Goal: Task Accomplishment & Management: Manage account settings

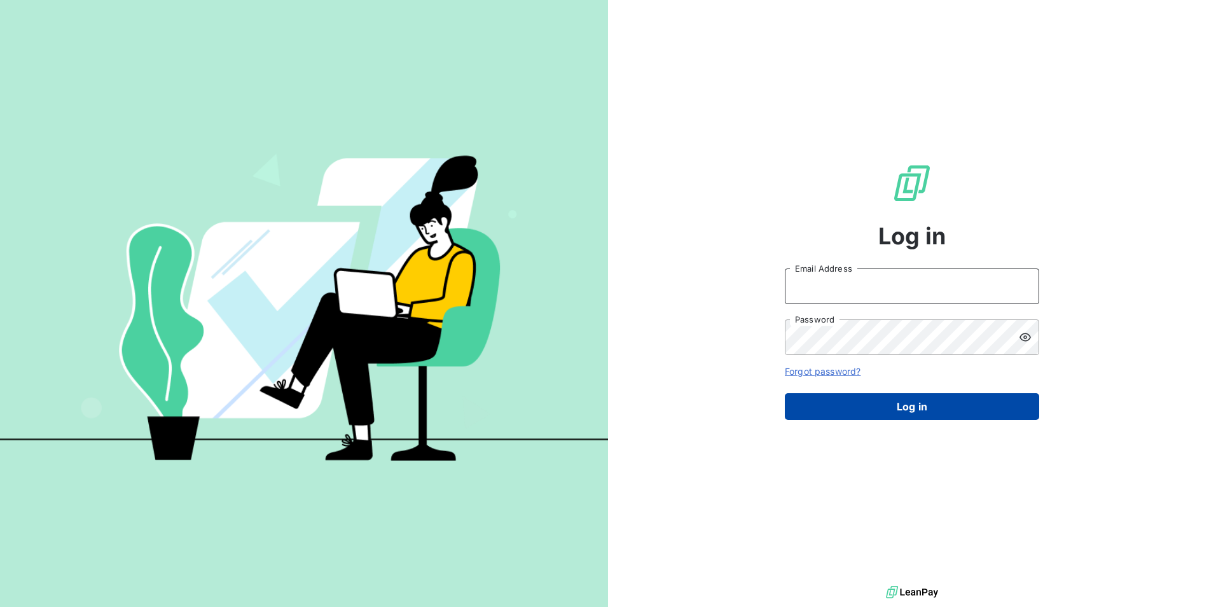
type input "[PERSON_NAME][EMAIL_ADDRESS][PERSON_NAME][DOMAIN_NAME]"
click at [919, 411] on button "Log in" at bounding box center [912, 406] width 254 height 27
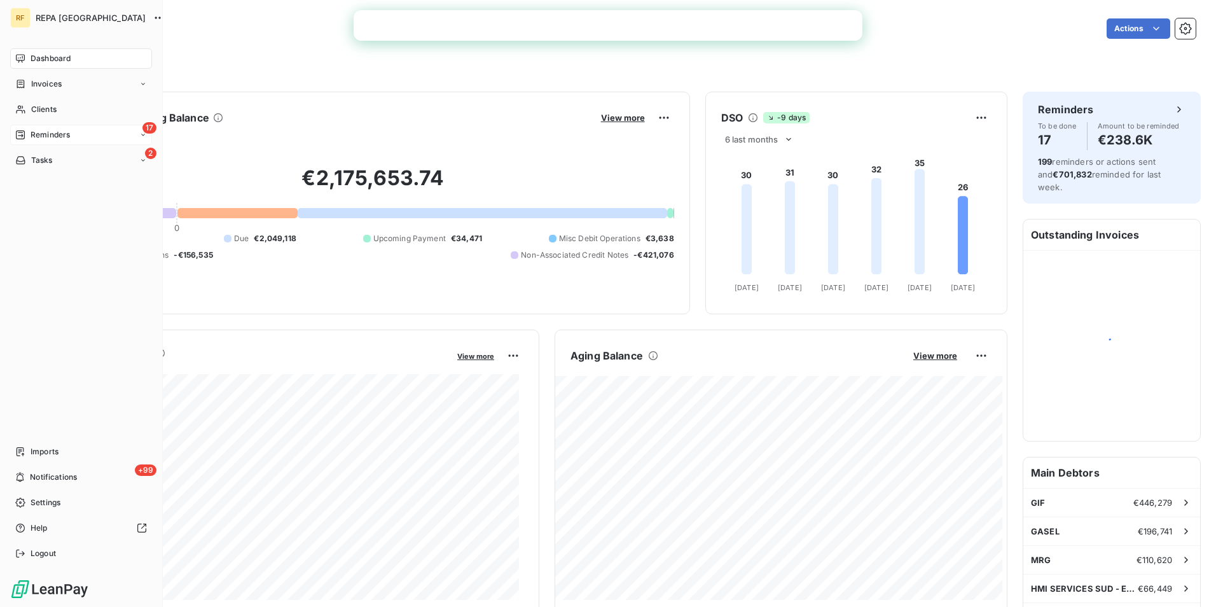
click at [63, 139] on span "Reminders" at bounding box center [50, 134] width 39 height 11
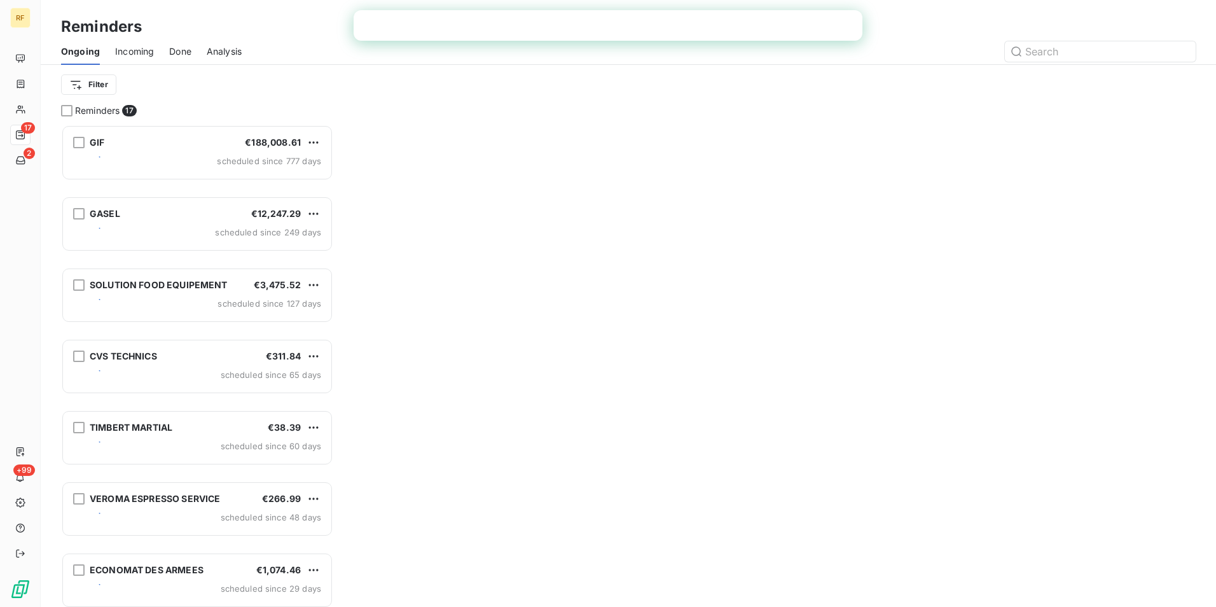
scroll to position [473, 263]
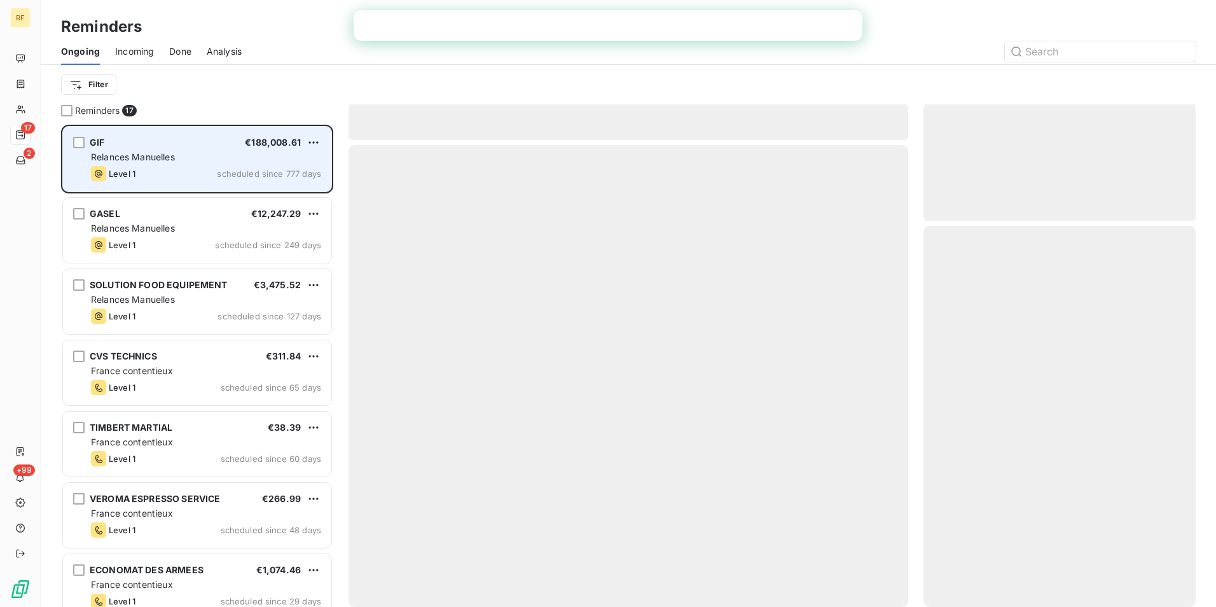
click at [263, 177] on span "scheduled since 777 days" at bounding box center [269, 174] width 104 height 10
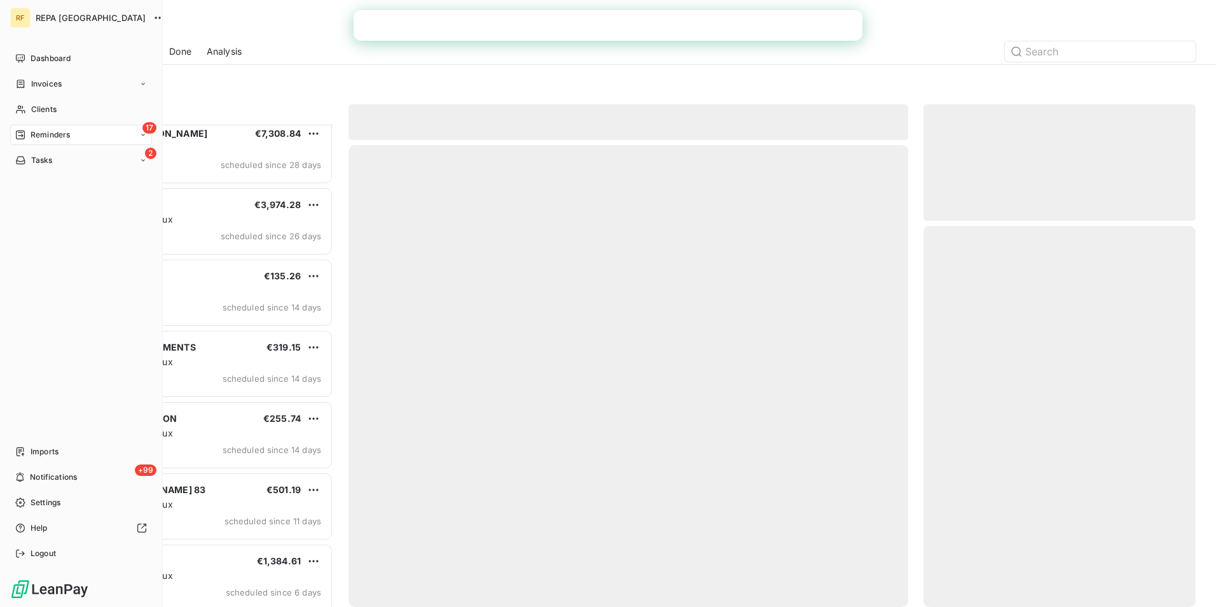
scroll to position [509, 0]
click at [67, 473] on span "Notifications" at bounding box center [53, 476] width 47 height 11
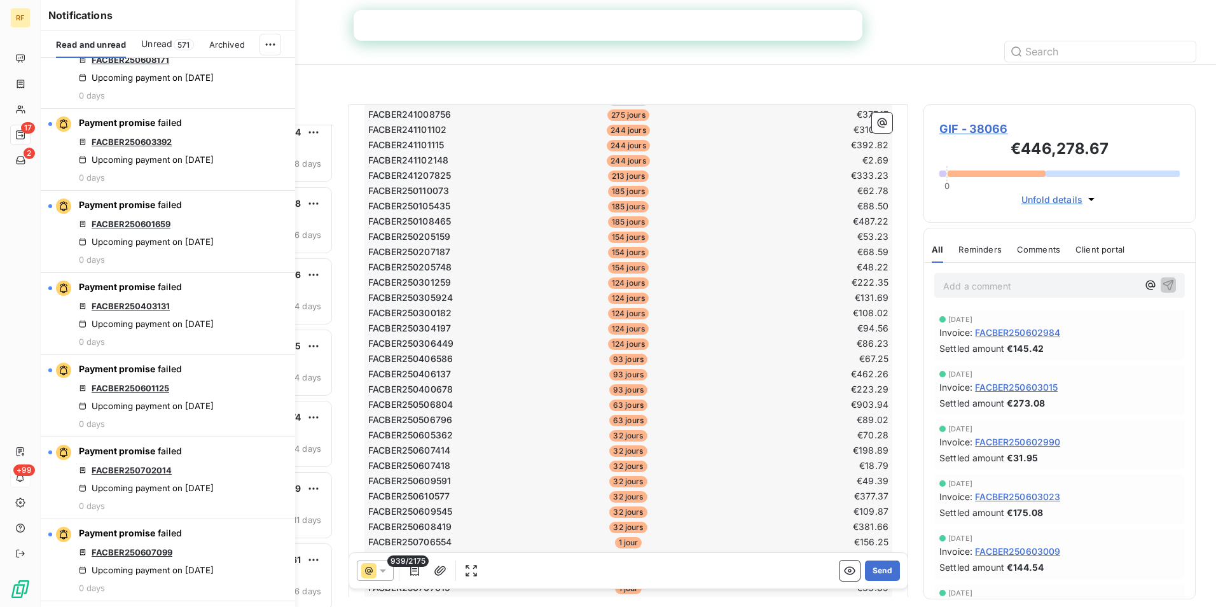
scroll to position [0, 0]
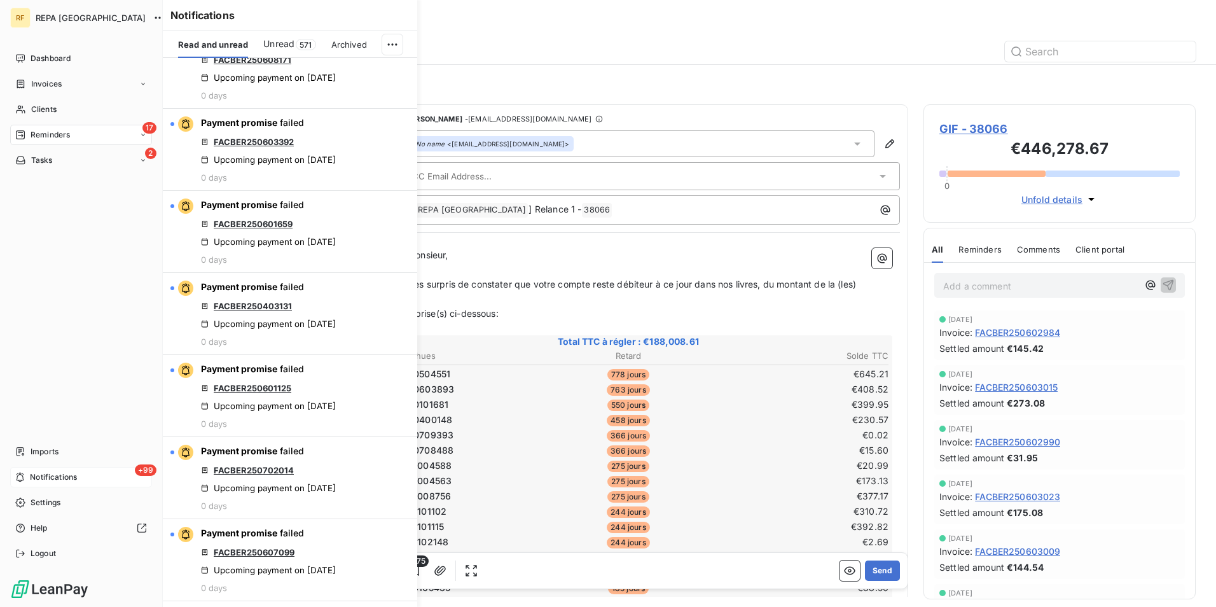
click at [63, 15] on span "REPA [GEOGRAPHIC_DATA]" at bounding box center [91, 18] width 110 height 10
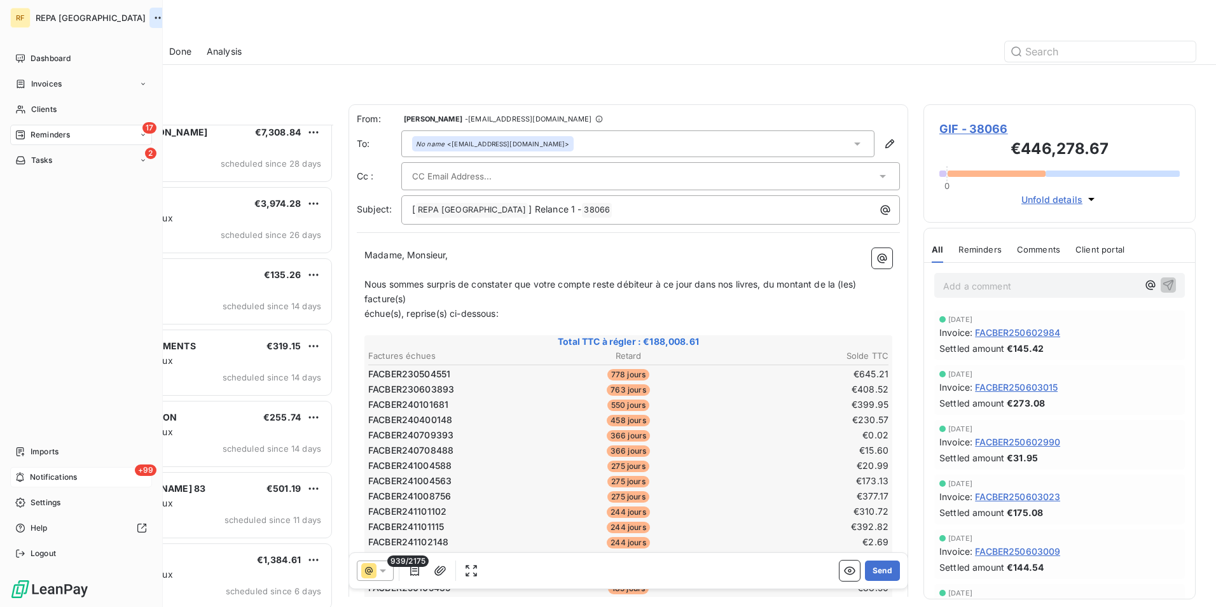
click at [153, 16] on icon "button" at bounding box center [159, 17] width 13 height 13
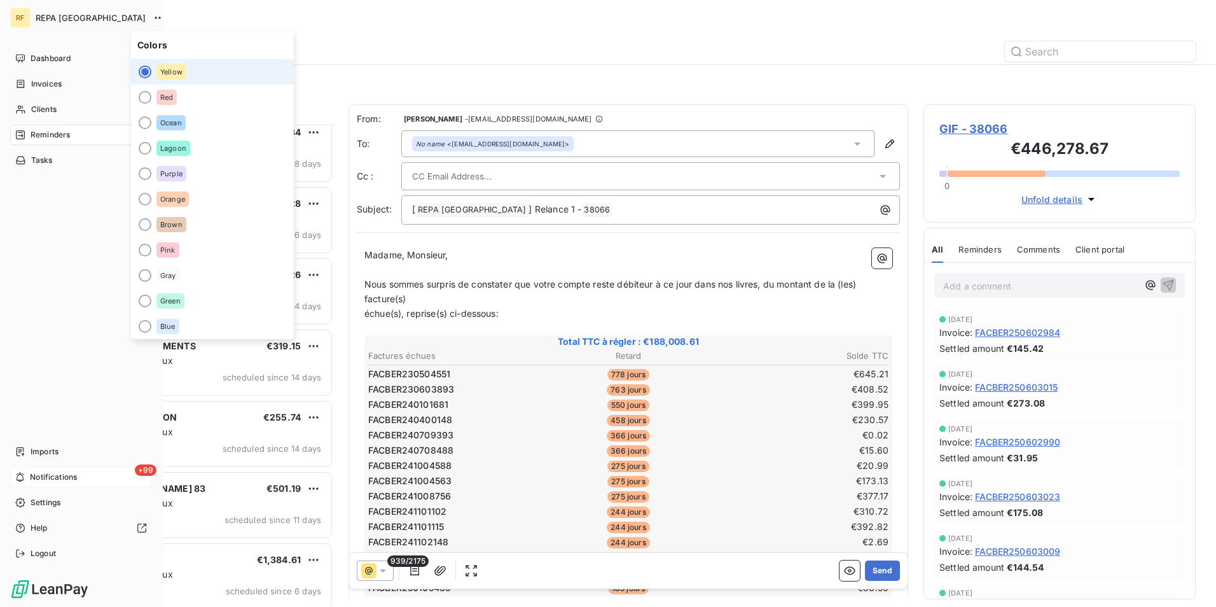
click at [60, 27] on div "REPA [GEOGRAPHIC_DATA]" at bounding box center [94, 18] width 116 height 20
click at [25, 361] on div "Dashboard Invoices Clients 17 Reminders 2 Tasks Imports +99 Notifications Setti…" at bounding box center [81, 305] width 142 height 515
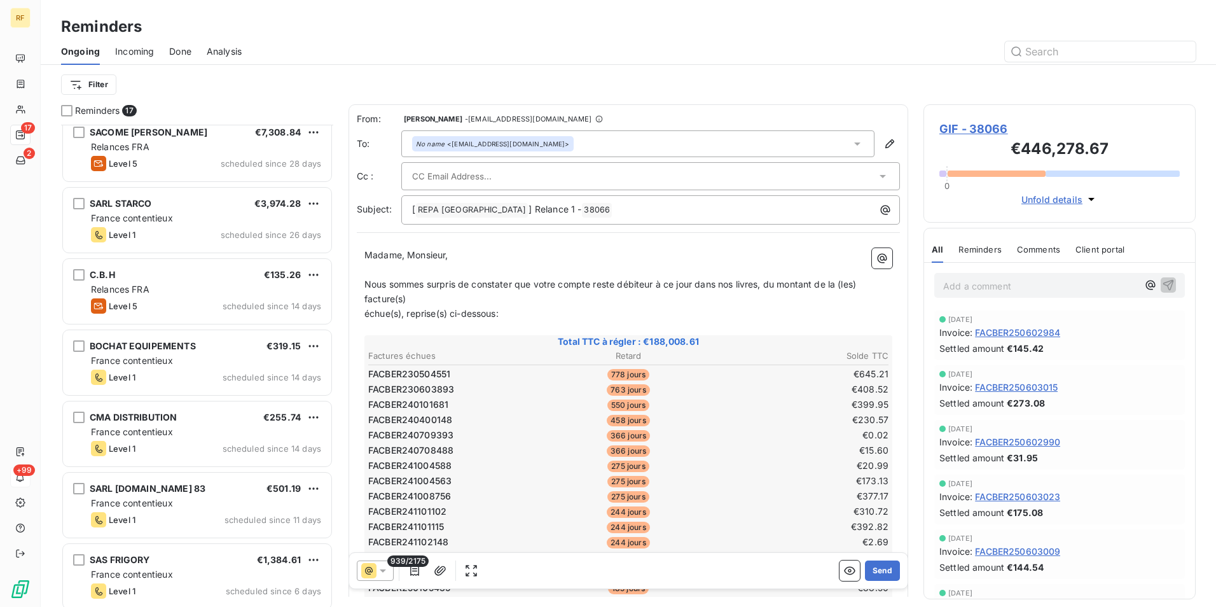
click at [594, 73] on div "Filter" at bounding box center [628, 85] width 1135 height 24
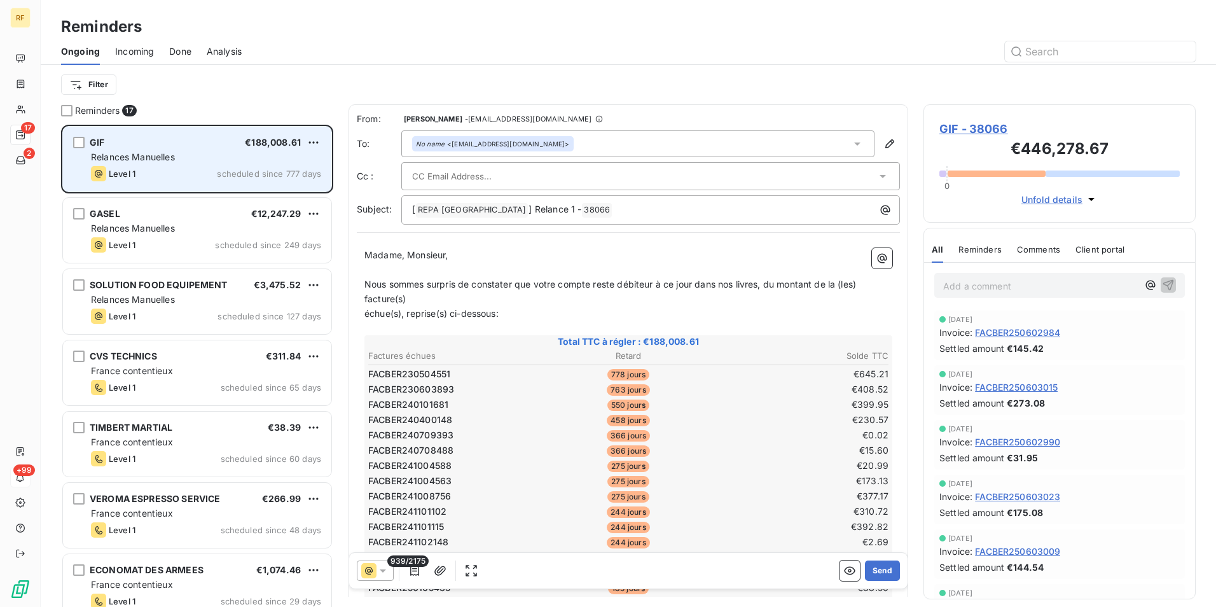
click at [223, 155] on div "Relances Manuelles" at bounding box center [206, 157] width 230 height 13
click at [250, 174] on span "scheduled since 777 days" at bounding box center [269, 174] width 104 height 10
click at [96, 176] on icon "grid" at bounding box center [99, 174] width 8 height 8
click at [278, 170] on span "scheduled since 777 days" at bounding box center [269, 174] width 104 height 10
click at [286, 142] on span "€188,008.61" at bounding box center [273, 142] width 56 height 11
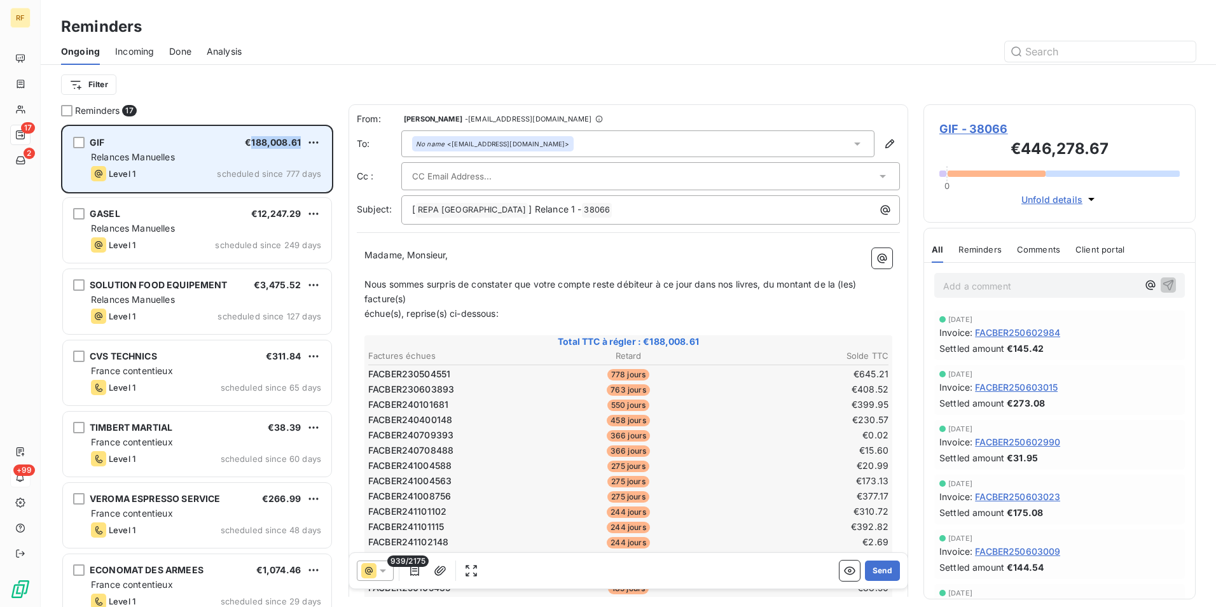
click at [286, 142] on span "€188,008.61" at bounding box center [273, 142] width 56 height 11
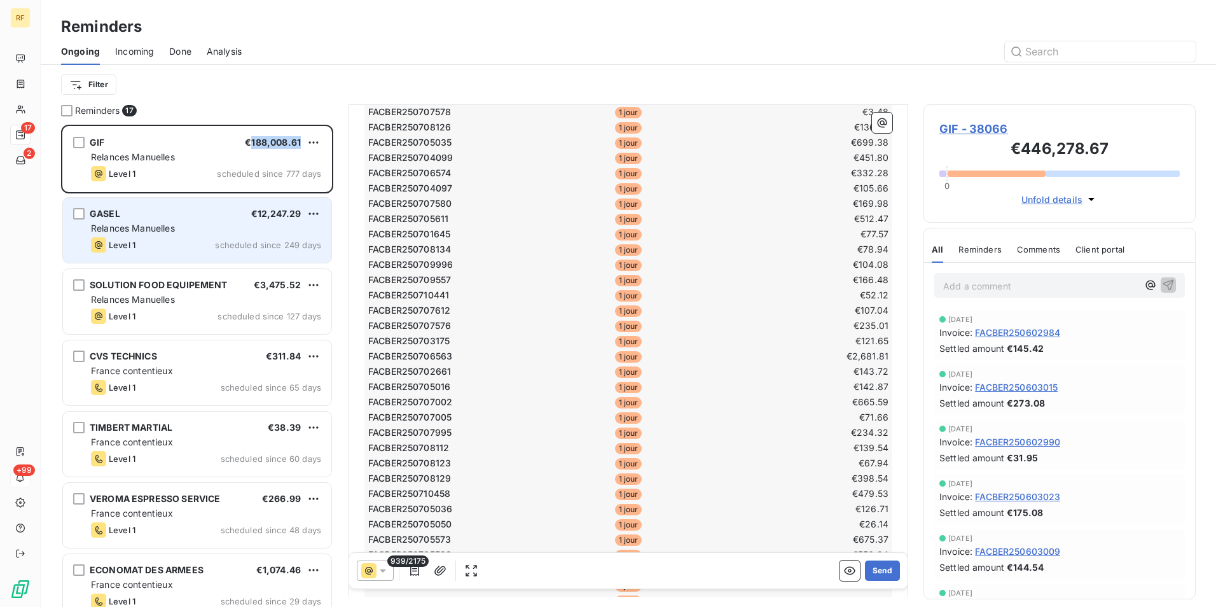
scroll to position [1400, 0]
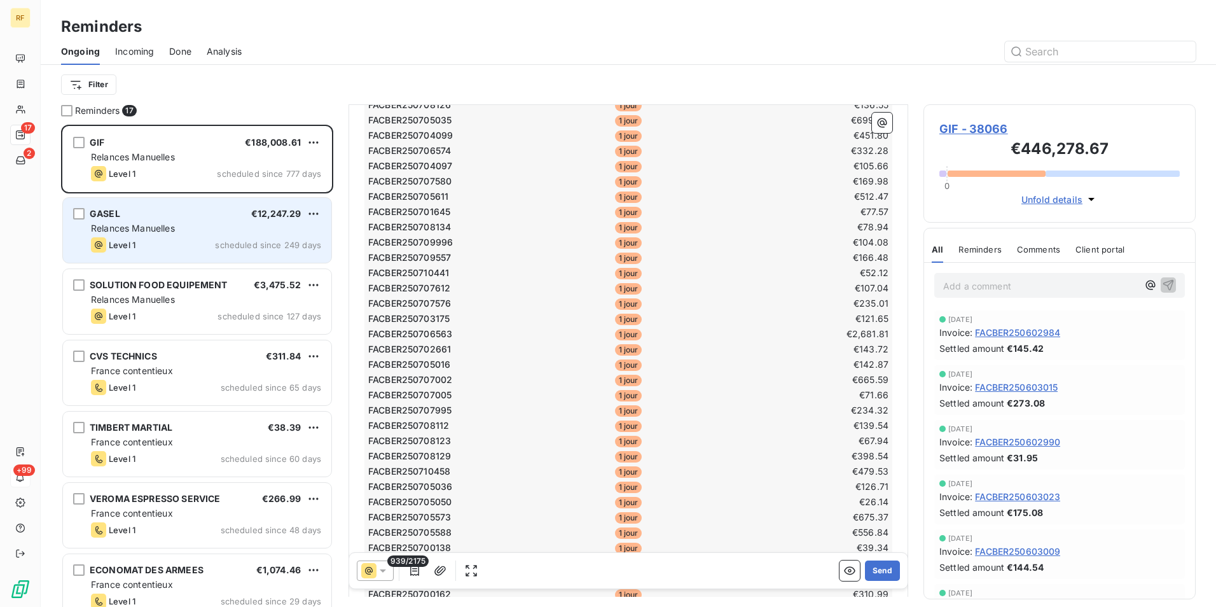
click at [154, 244] on div "Level 1 scheduled since 249 days" at bounding box center [206, 244] width 230 height 15
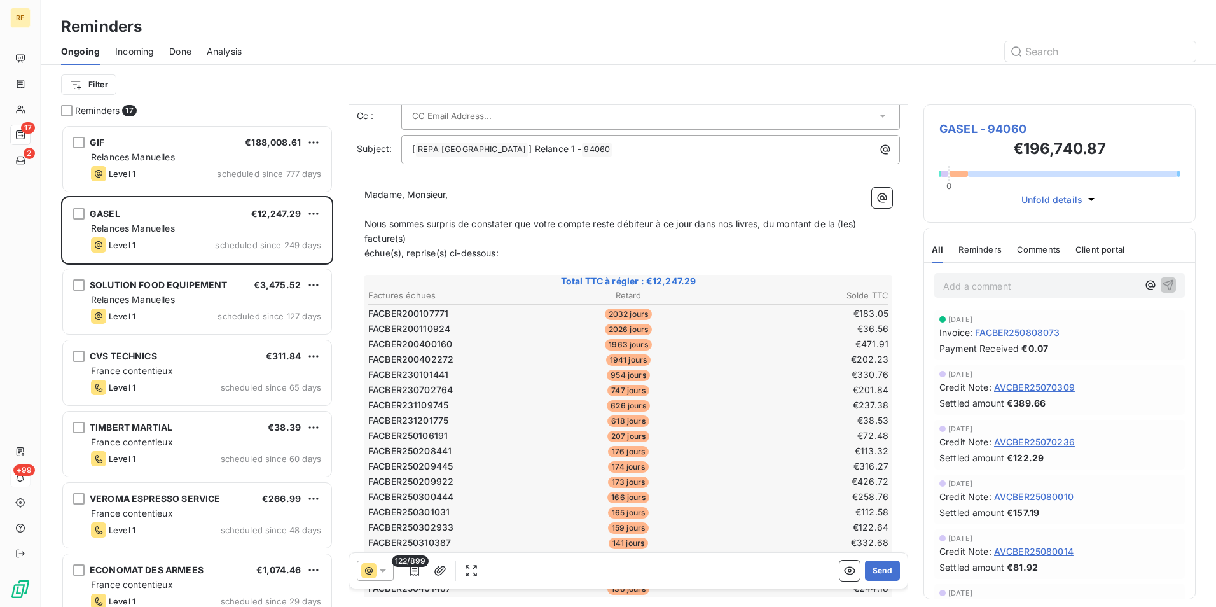
scroll to position [1, 0]
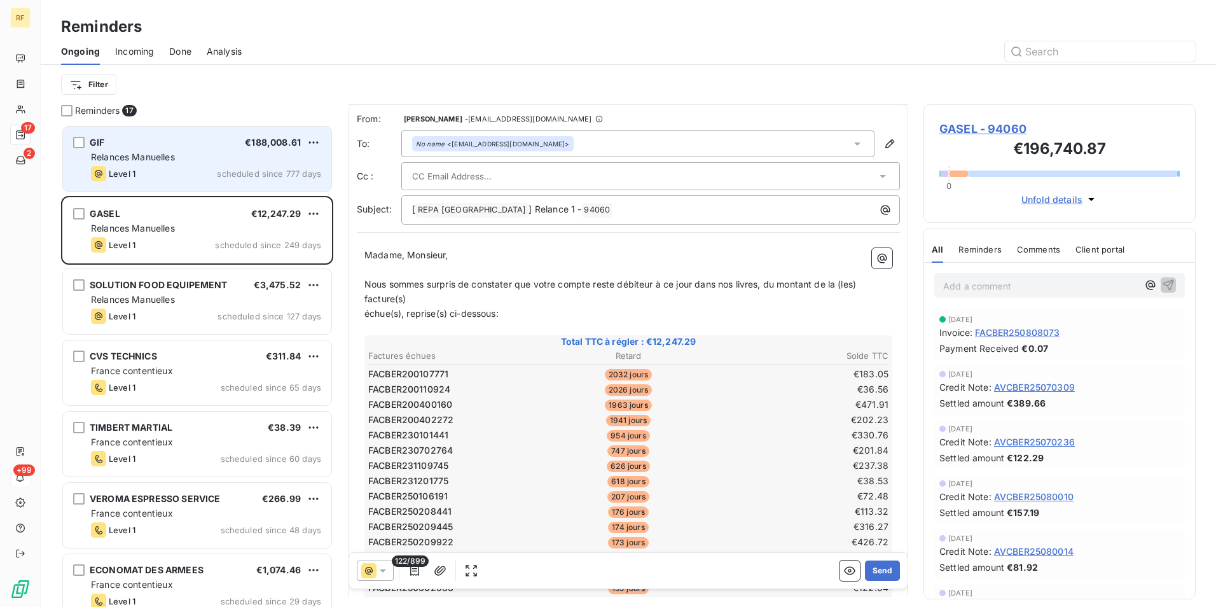
click at [214, 142] on div "GIF €188,008.61" at bounding box center [206, 142] width 230 height 11
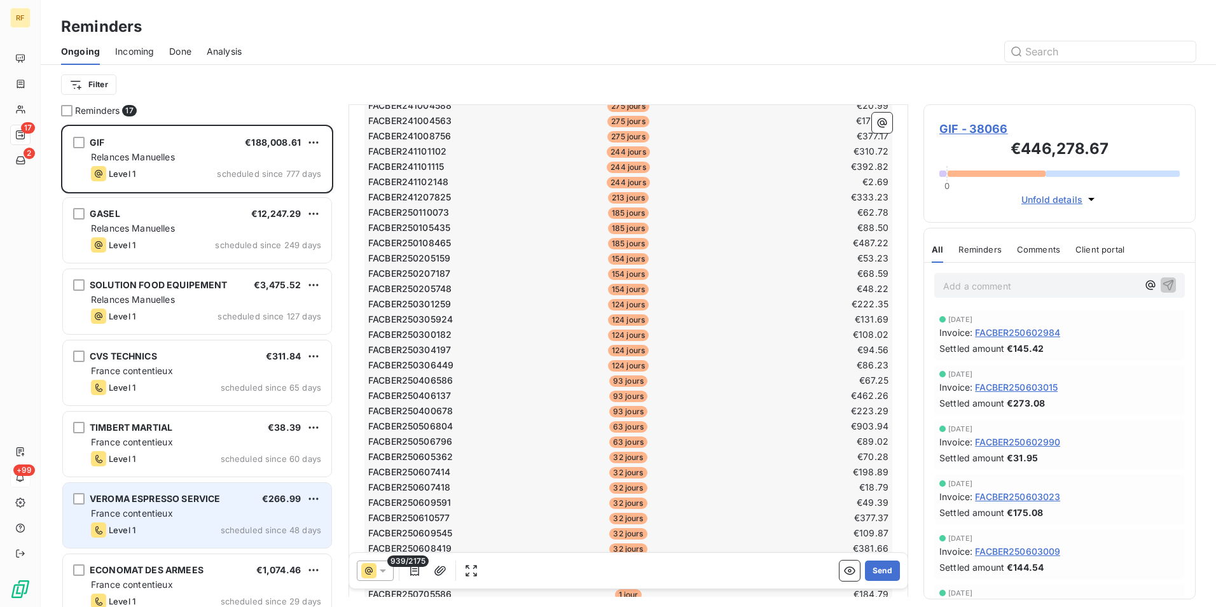
scroll to position [446, 0]
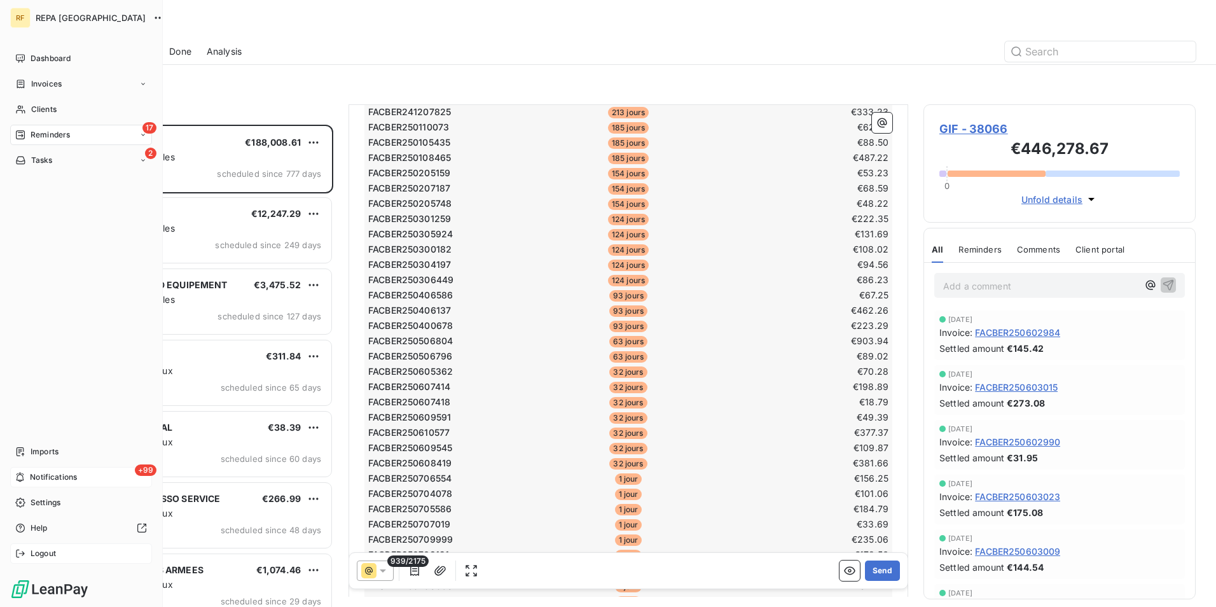
click at [24, 551] on icon at bounding box center [20, 553] width 10 height 10
